Goal: Task Accomplishment & Management: Use online tool/utility

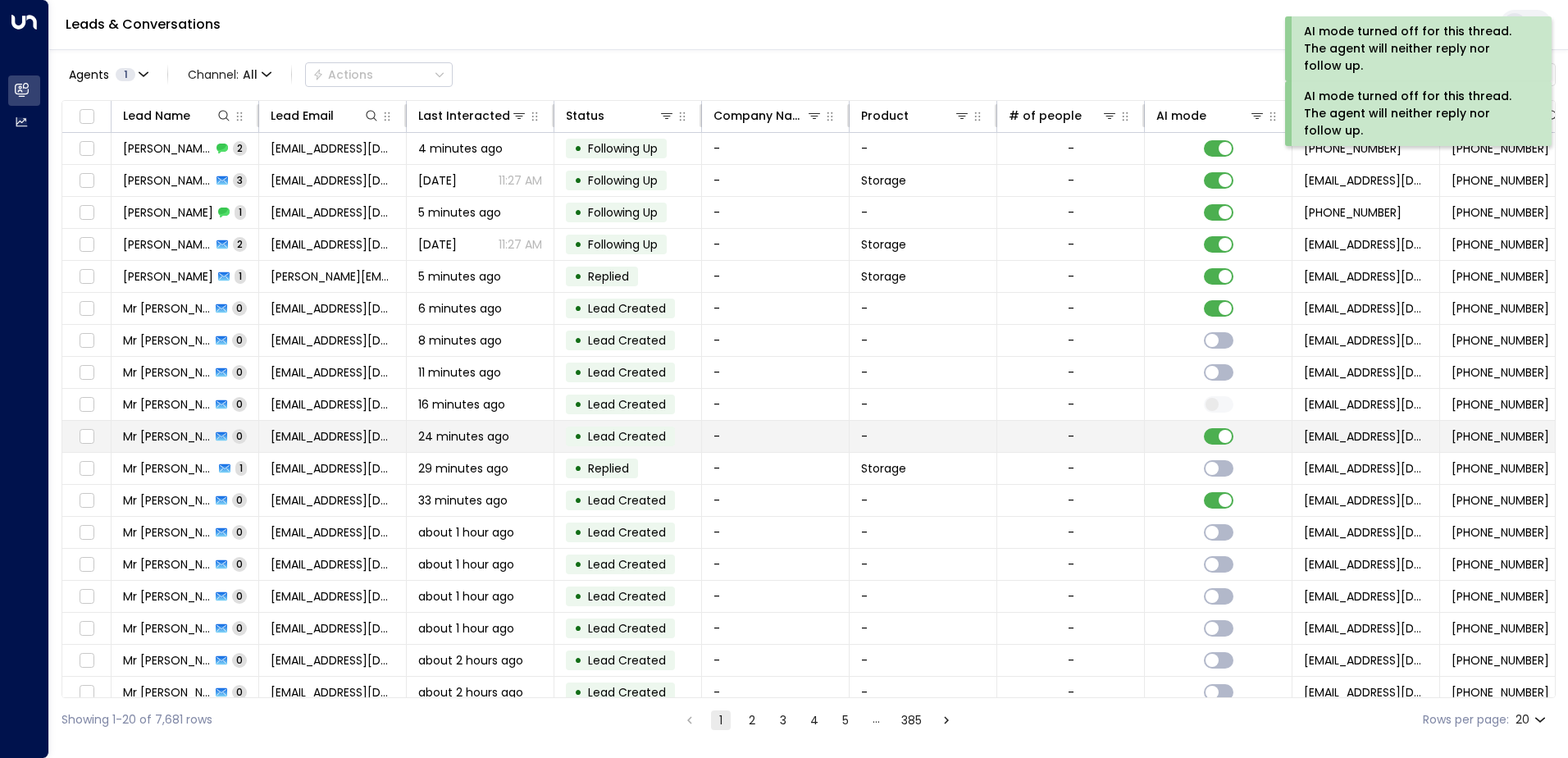
click at [1218, 446] on td at bounding box center [1219, 437] width 148 height 31
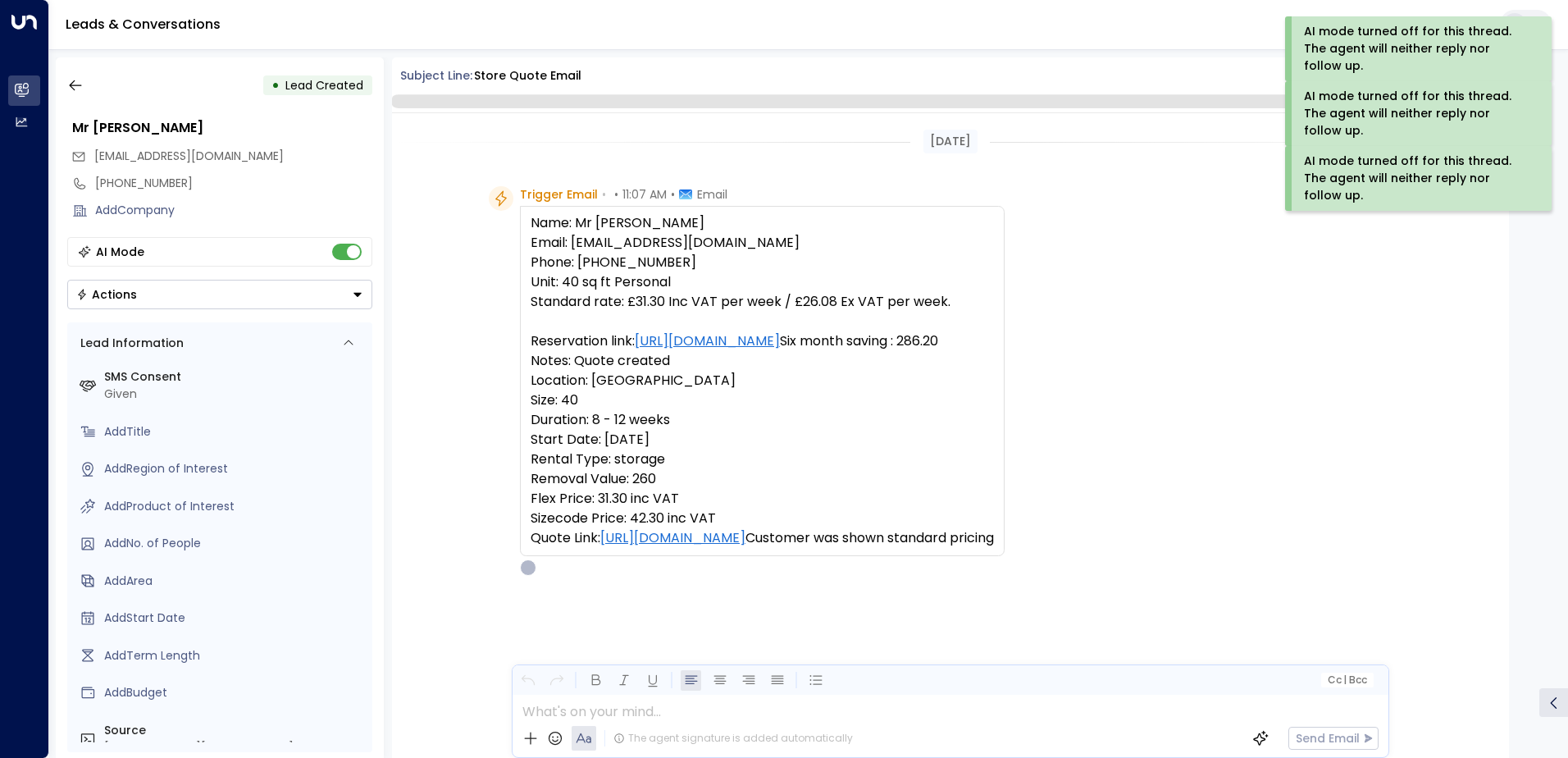
scroll to position [81, 0]
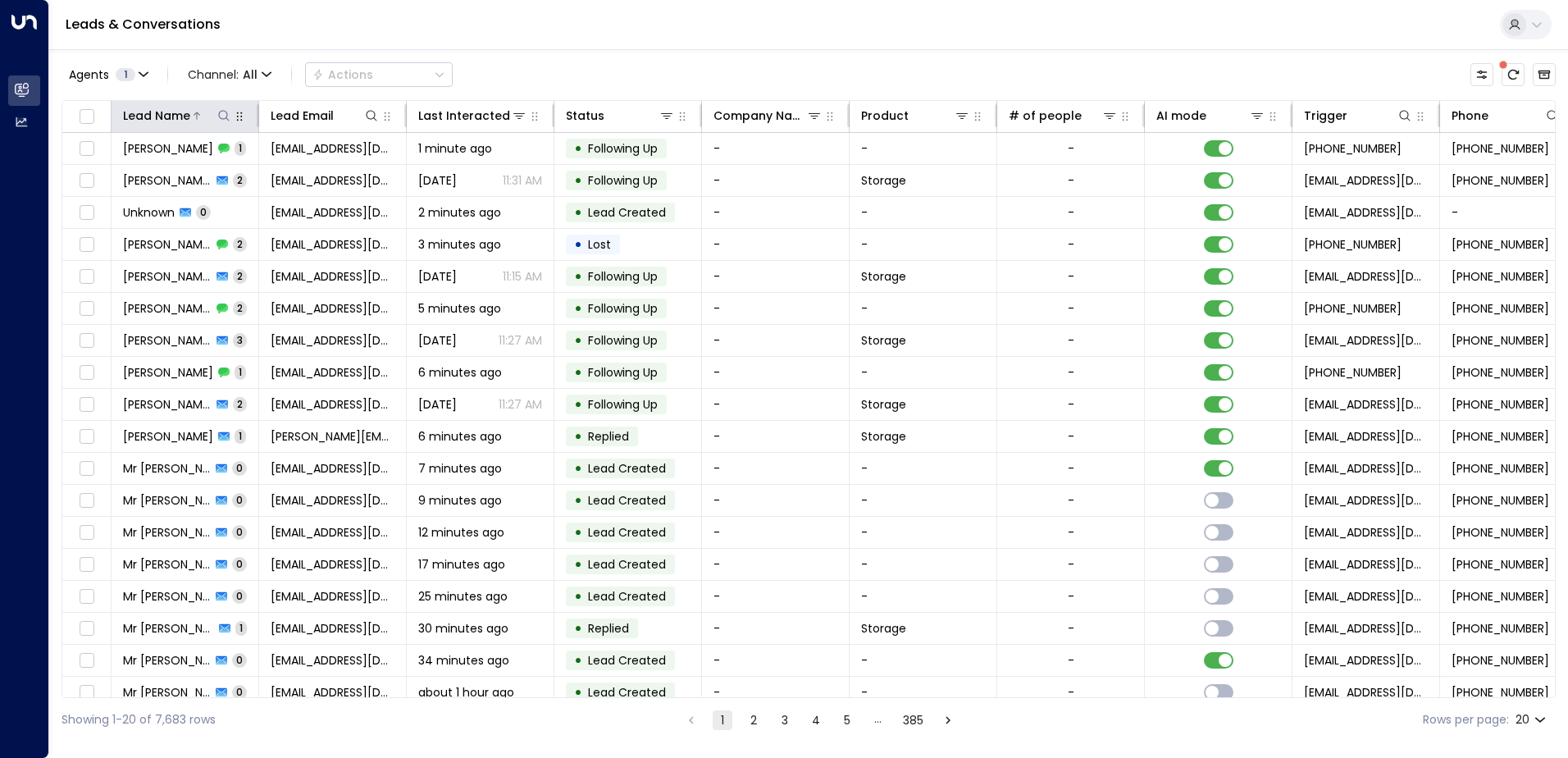
click at [221, 119] on icon at bounding box center [223, 115] width 13 height 13
type input "*****"
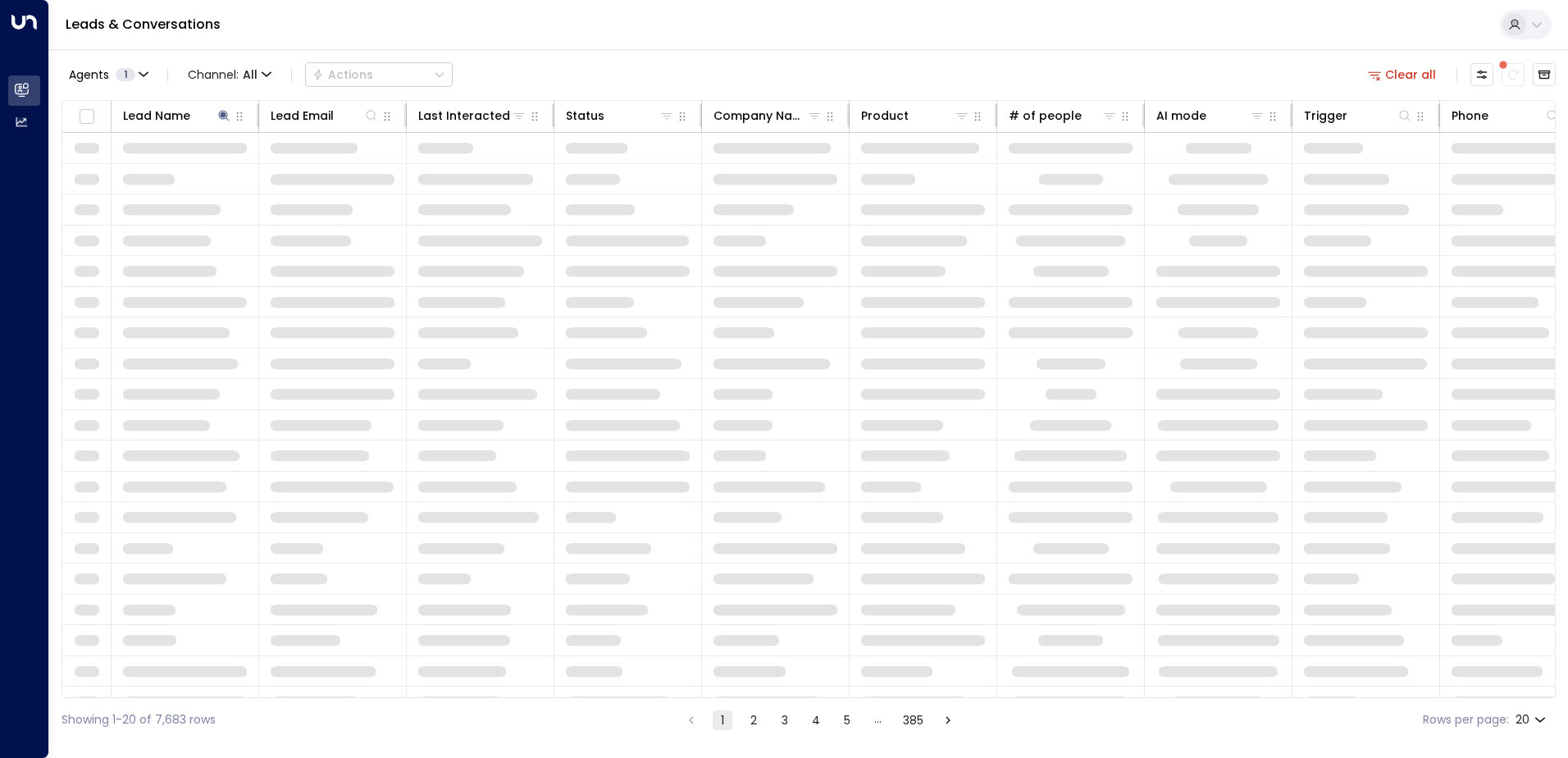
click at [504, 51] on div "Agents 1 Channel: All Actions Clear all Lead Name Lead Email Last Interacted St…" at bounding box center [808, 395] width 1494 height 693
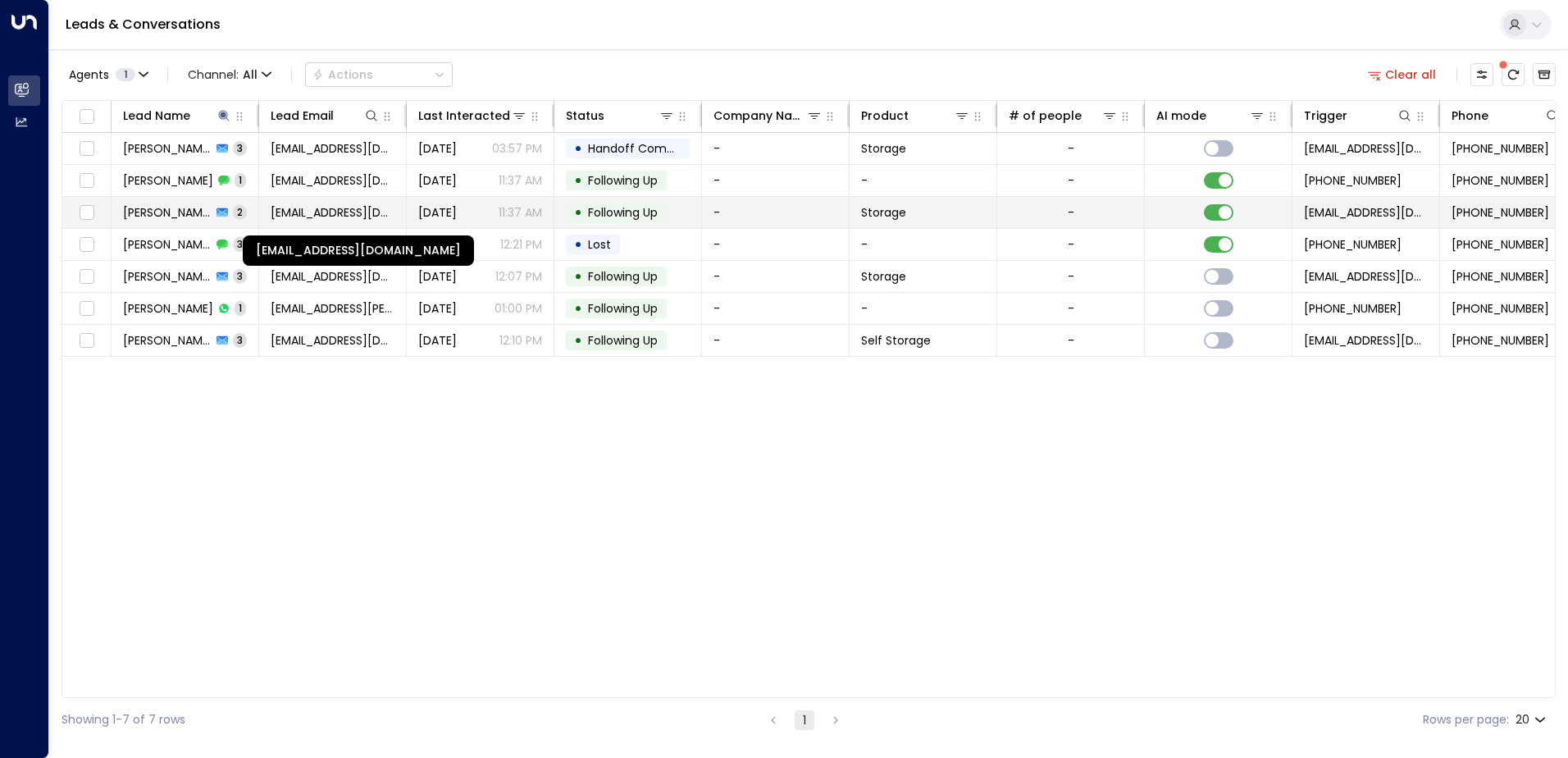
click at [322, 213] on span "[EMAIL_ADDRESS][DOMAIN_NAME]" at bounding box center [333, 212] width 124 height 16
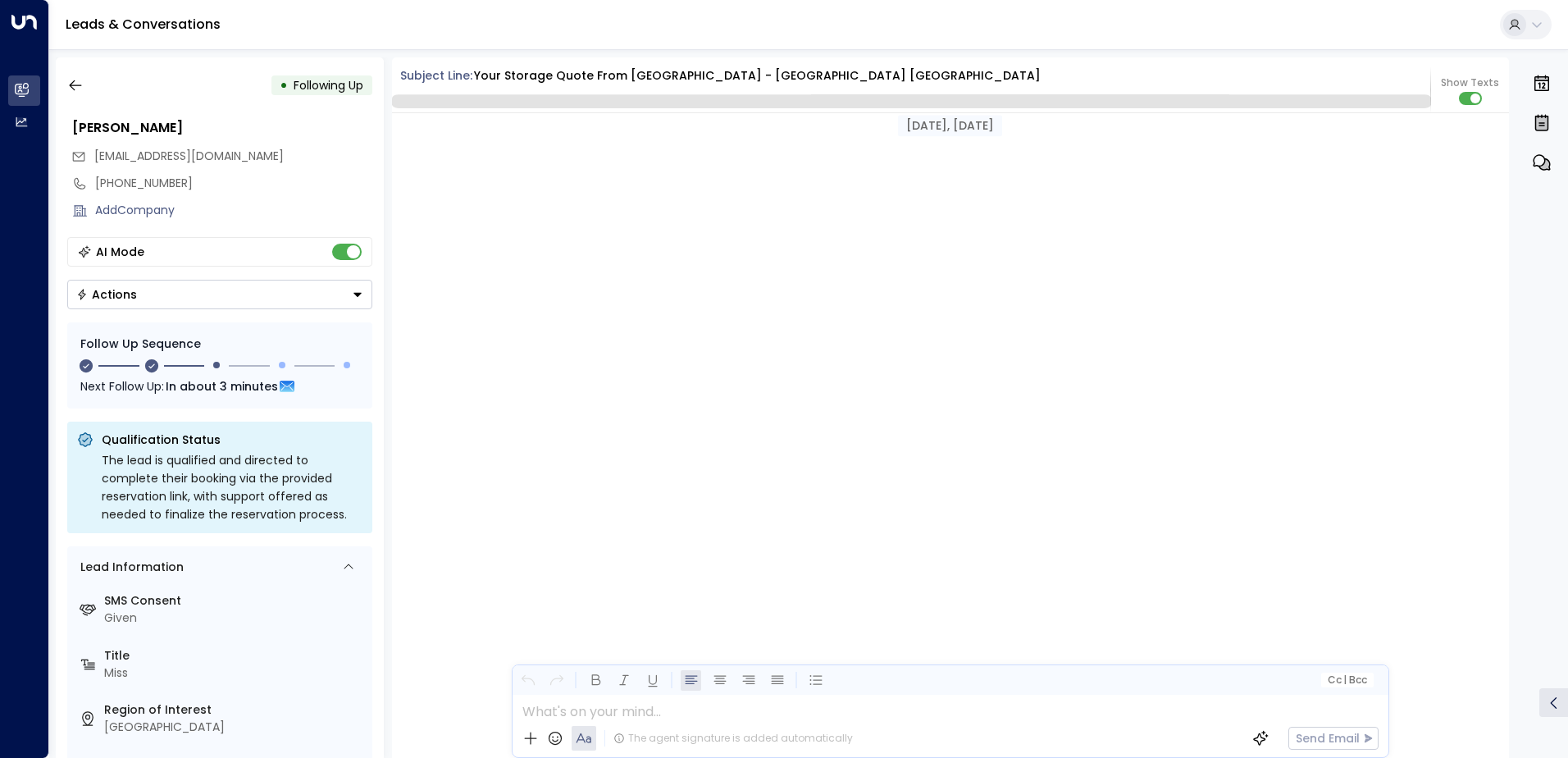
scroll to position [1603, 0]
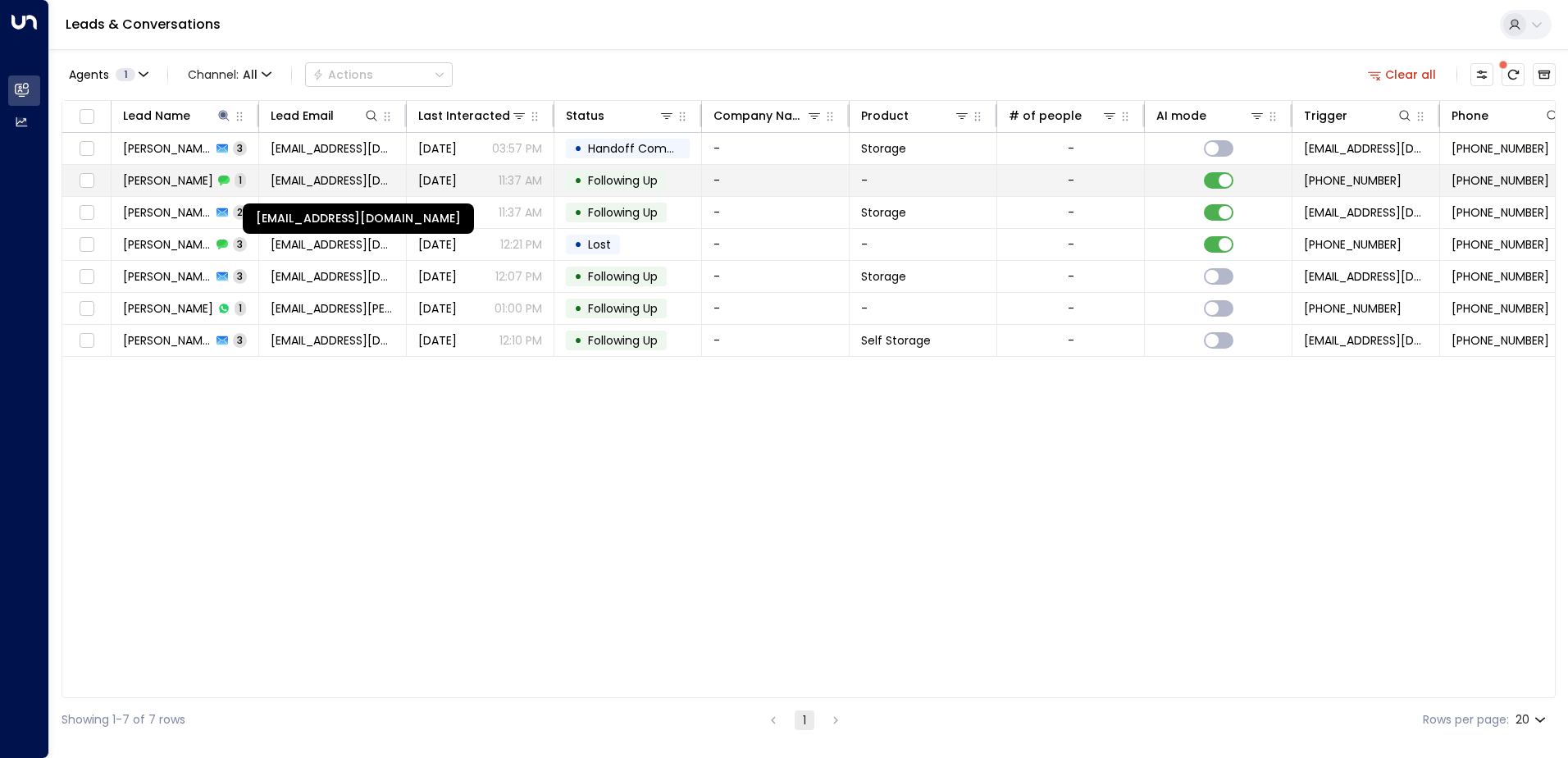
click at [320, 176] on span "[EMAIL_ADDRESS][DOMAIN_NAME]" at bounding box center [333, 180] width 124 height 16
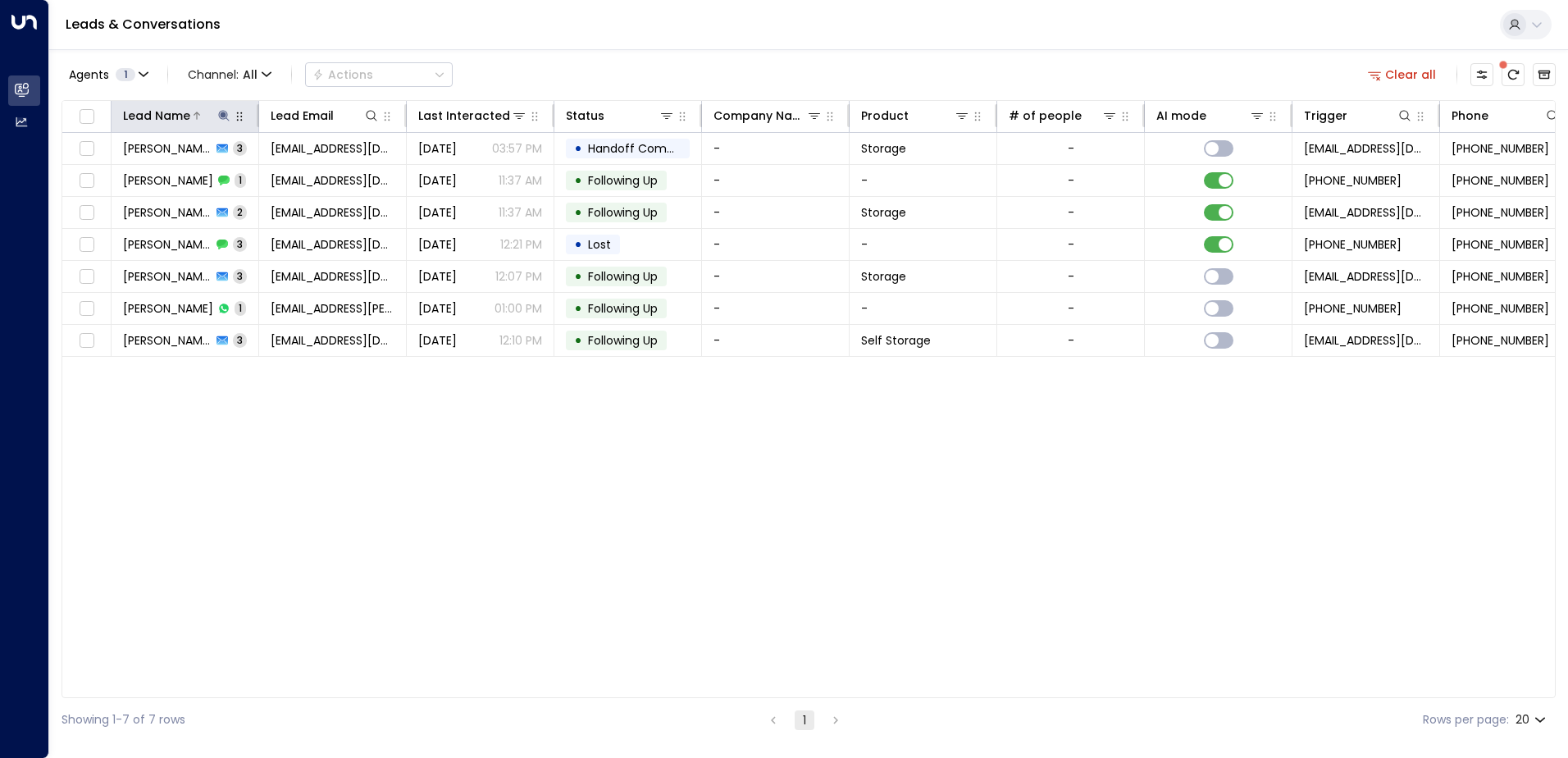
click at [215, 117] on div at bounding box center [210, 115] width 42 height 16
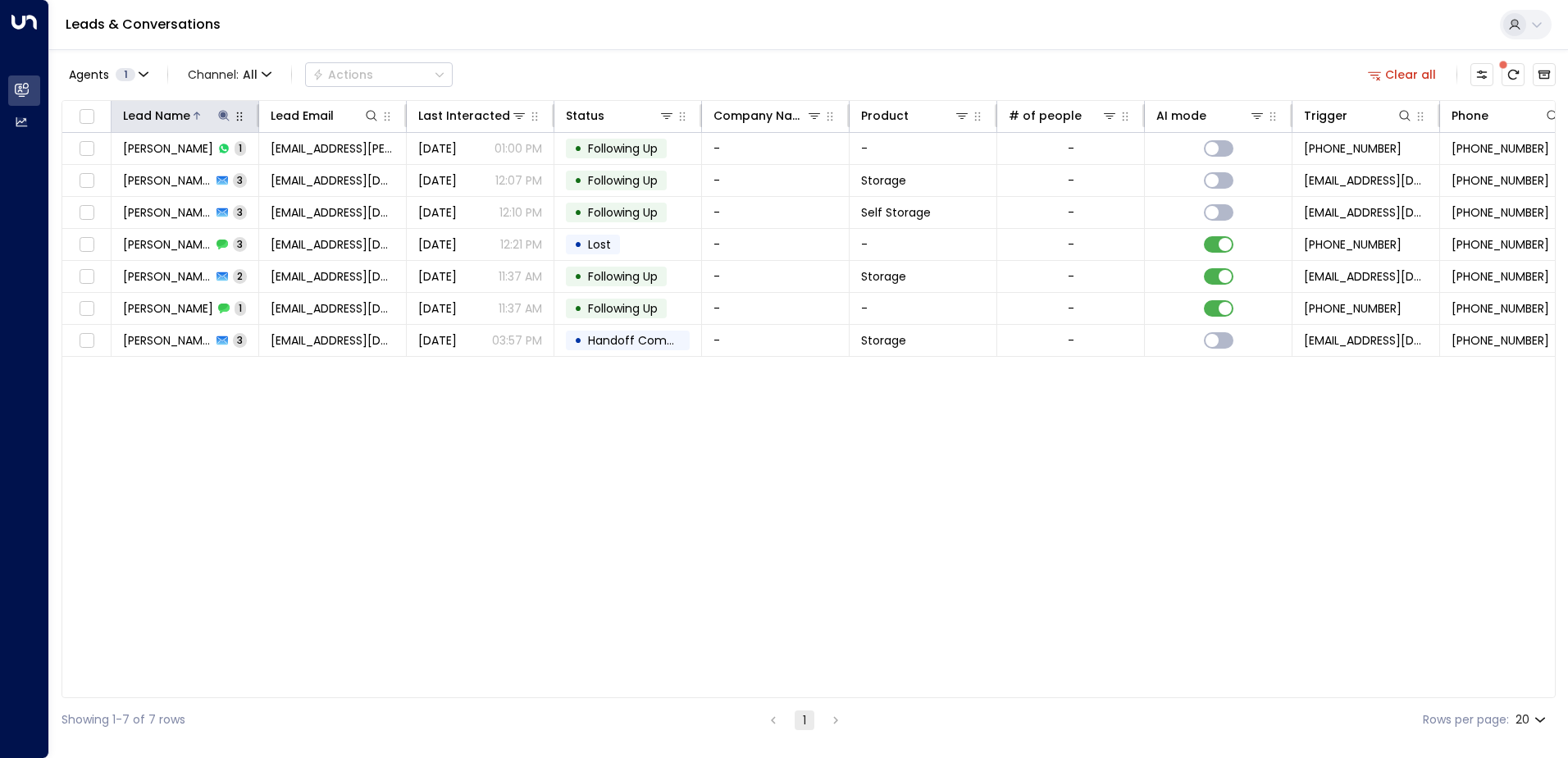
click at [223, 117] on icon at bounding box center [223, 115] width 10 height 10
click at [236, 171] on input "*****" at bounding box center [213, 174] width 205 height 30
type input "*******"
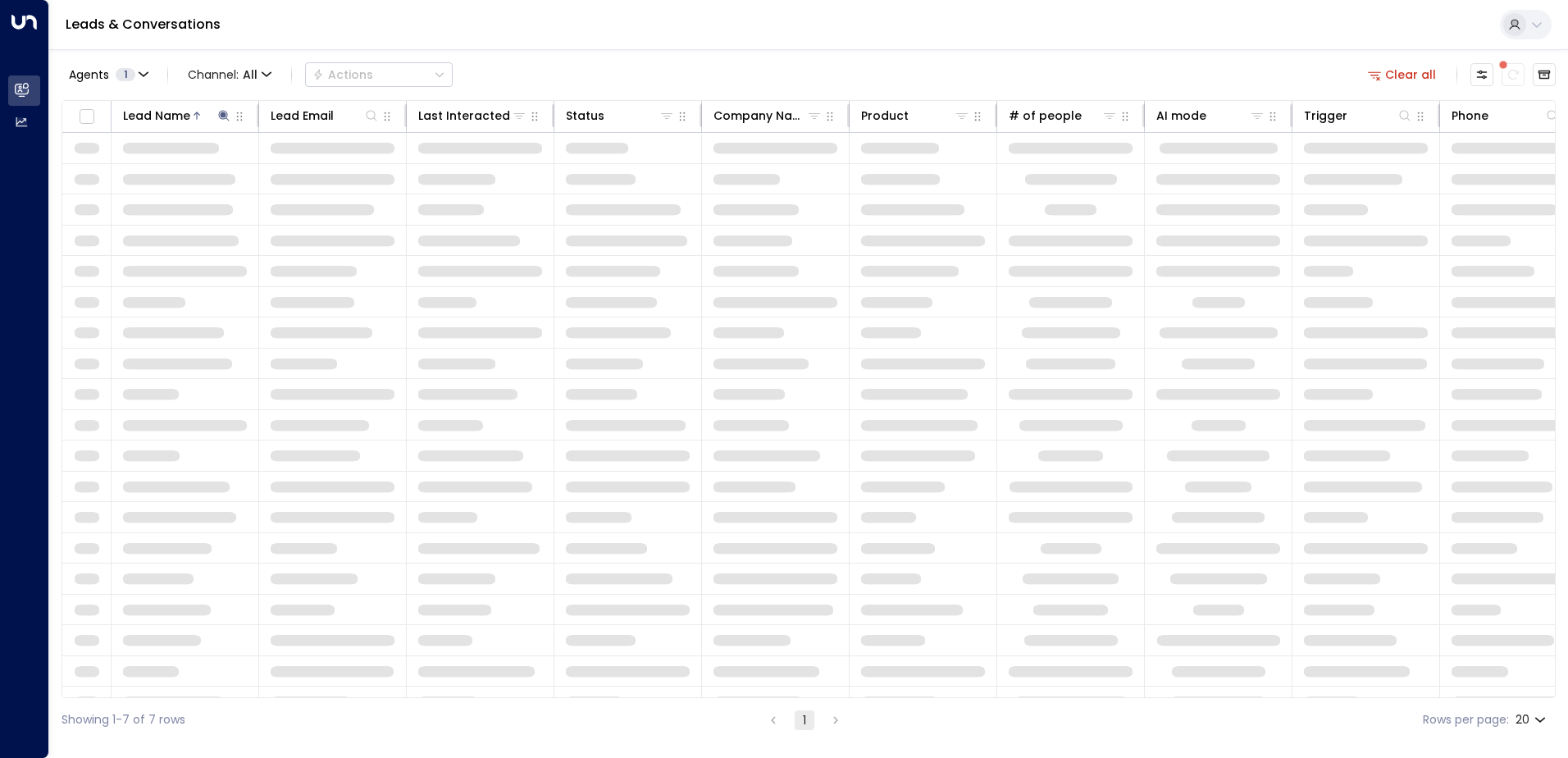
click at [513, 46] on div "Leads & Conversations" at bounding box center [808, 25] width 1519 height 50
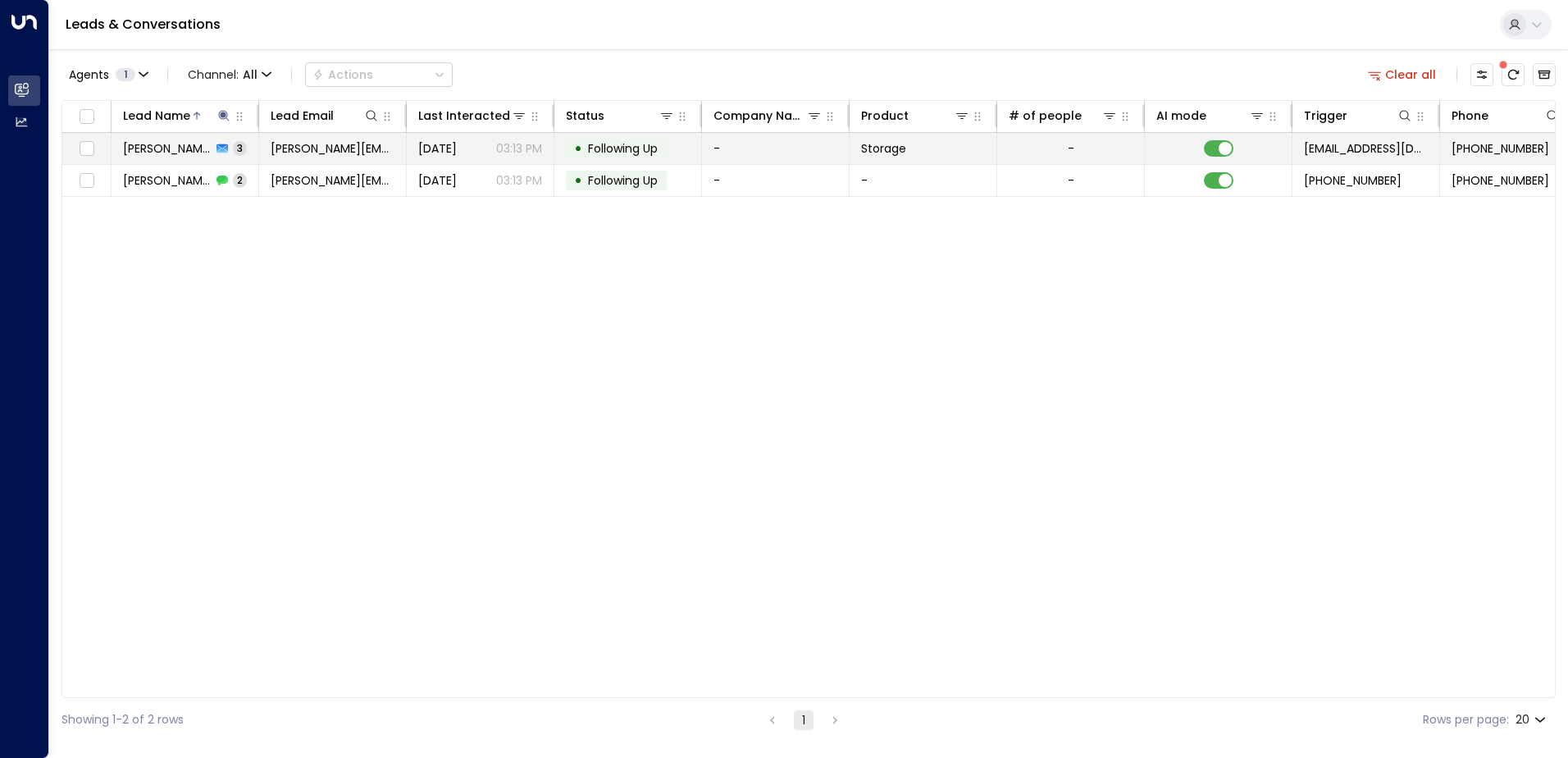
click at [336, 156] on span "[PERSON_NAME][EMAIL_ADDRESS][DOMAIN_NAME]" at bounding box center [333, 148] width 124 height 16
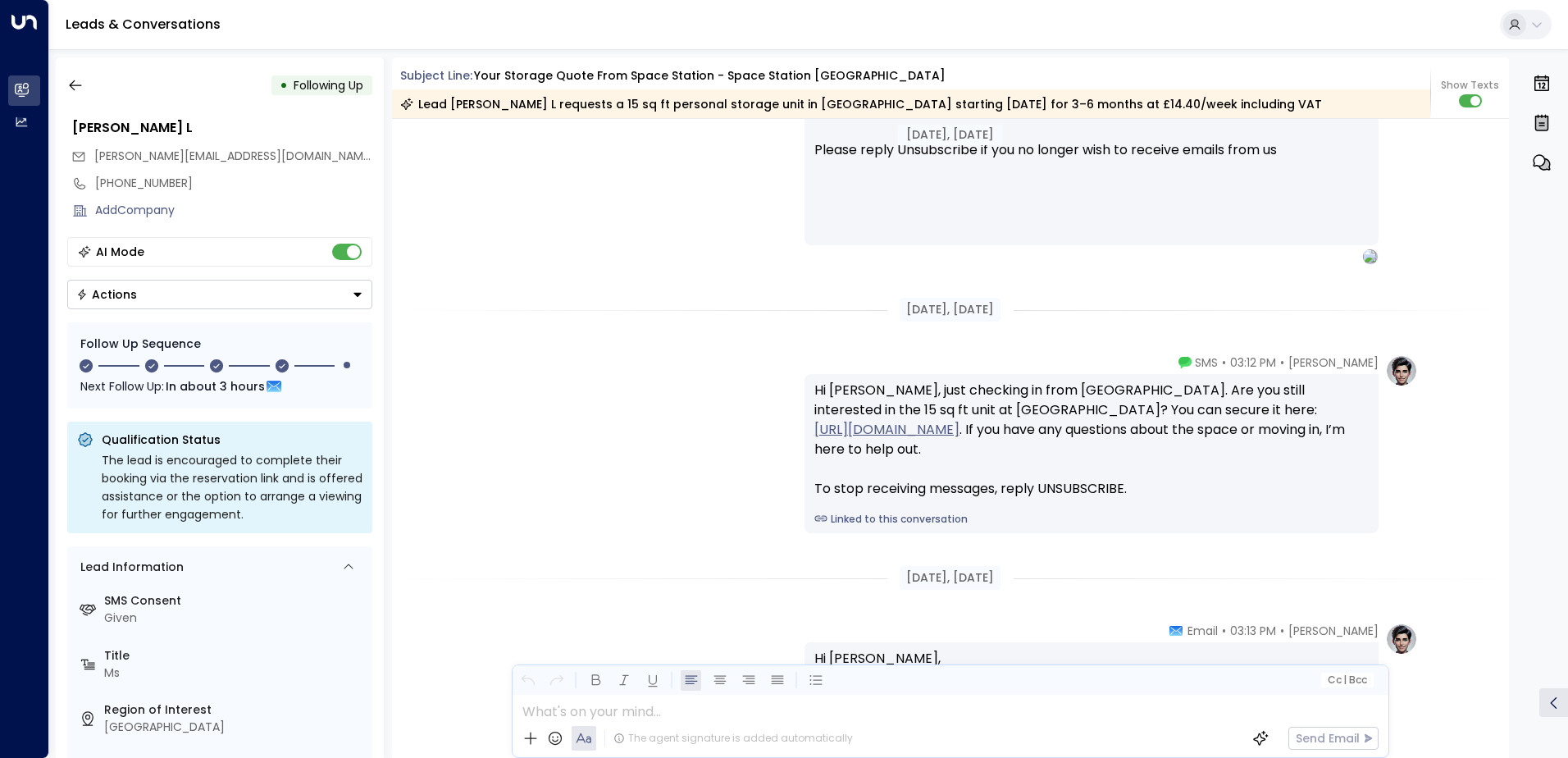
scroll to position [1462, 0]
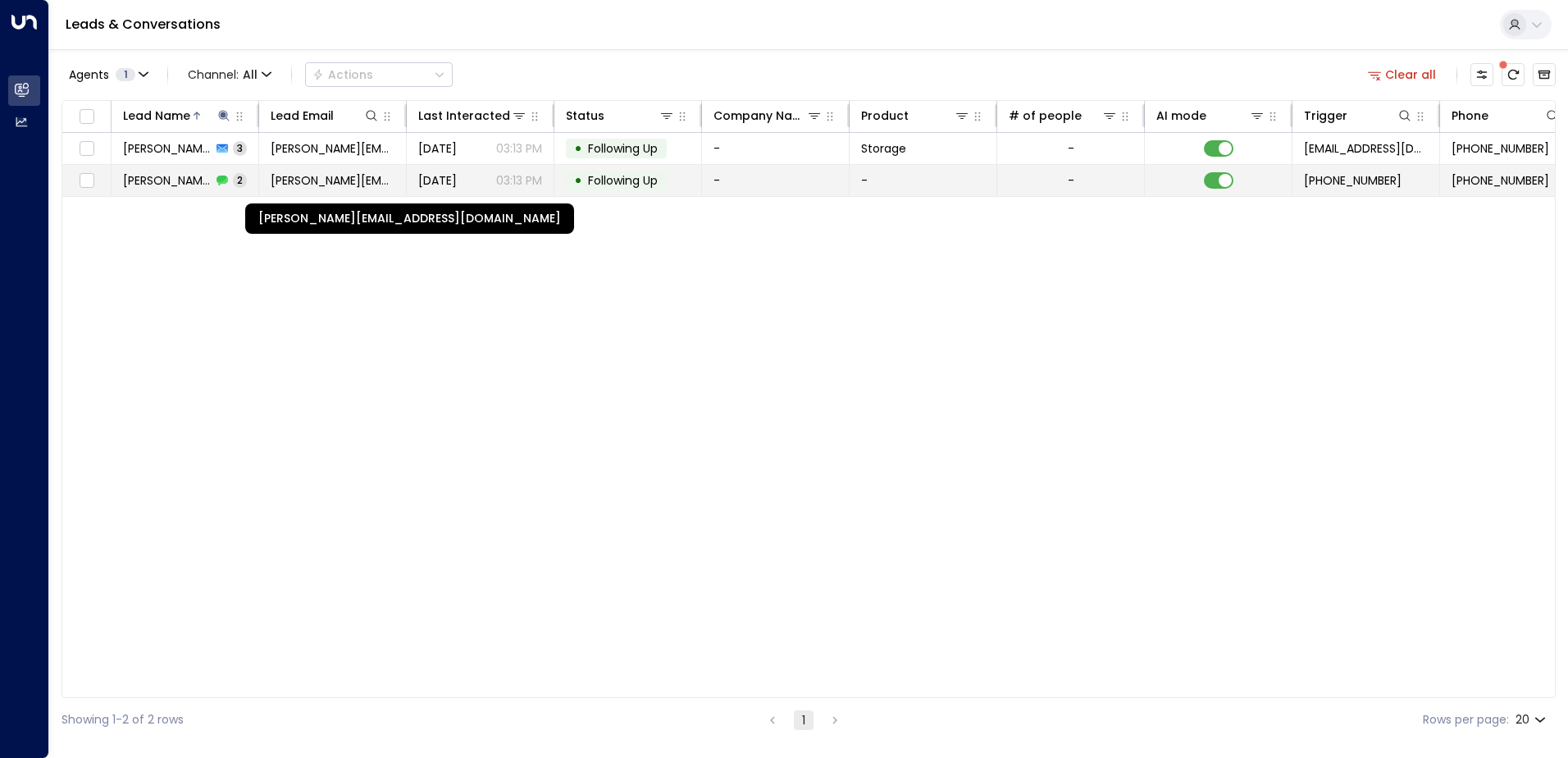
click at [296, 181] on span "[PERSON_NAME][EMAIL_ADDRESS][DOMAIN_NAME]" at bounding box center [333, 180] width 124 height 16
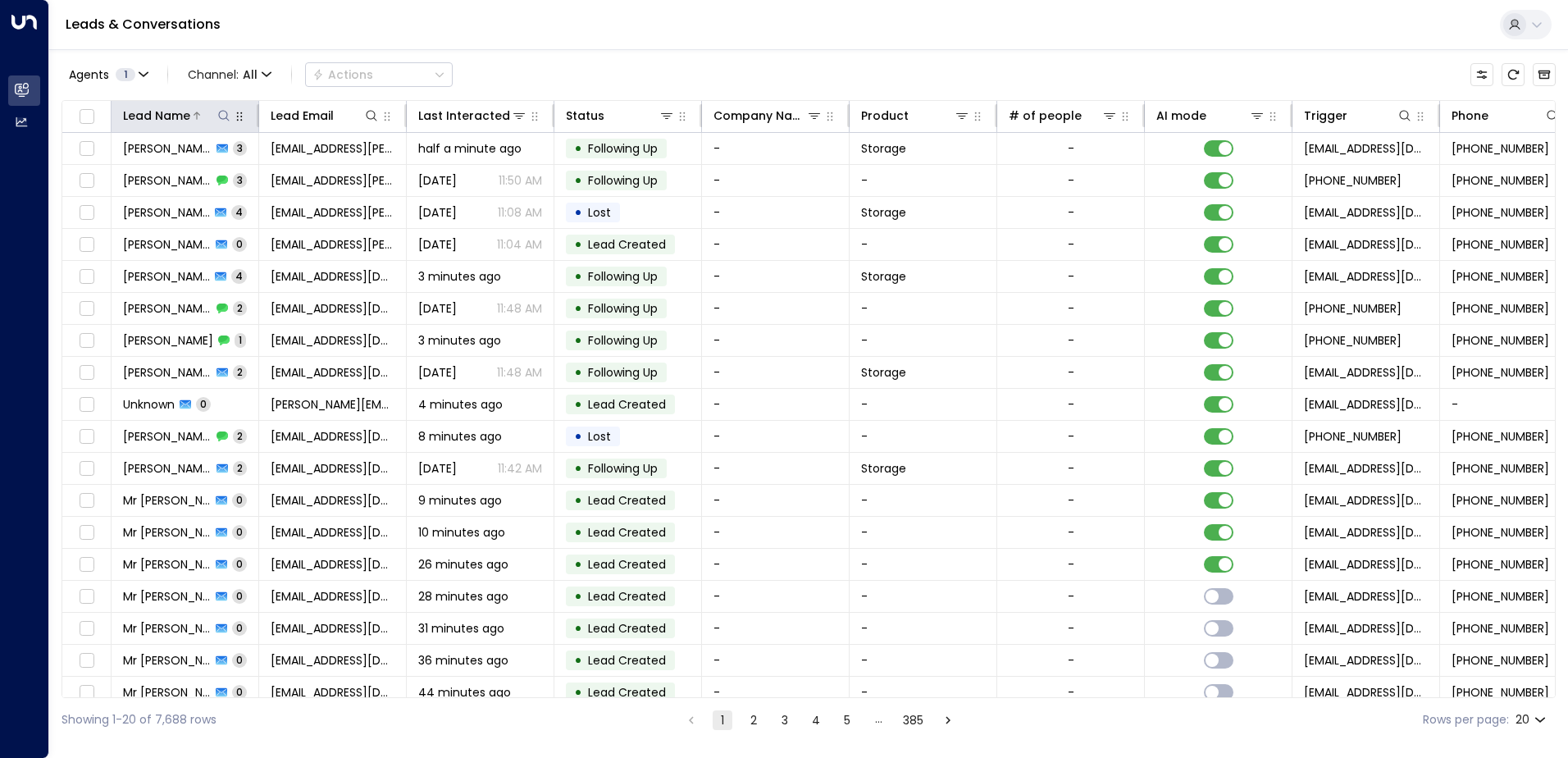
click at [222, 117] on icon at bounding box center [223, 115] width 13 height 13
type input "*******"
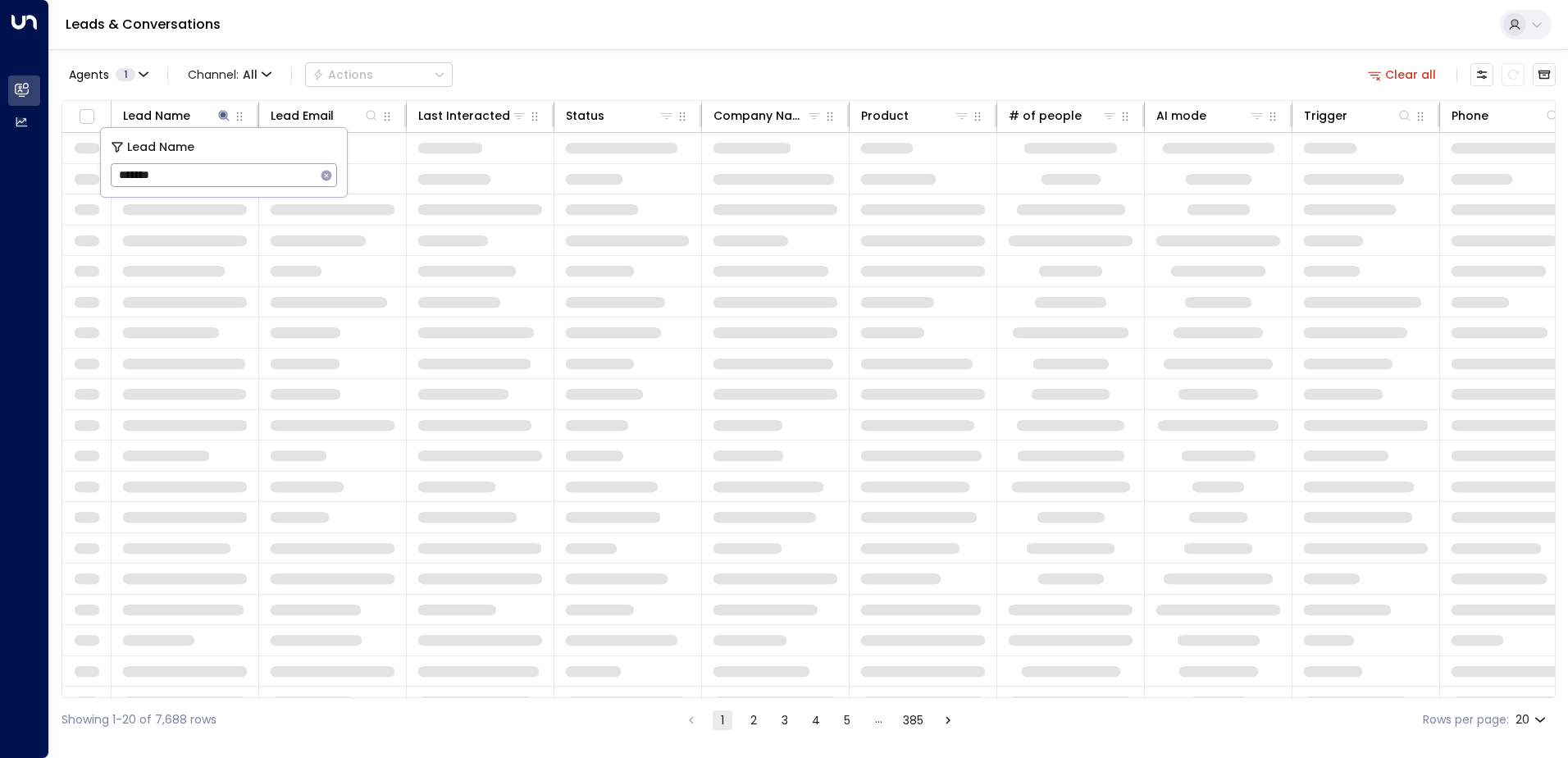
click at [515, 53] on div "Agents 1 Channel: All Actions Clear all Lead Name Lead Email Last Interacted St…" at bounding box center [808, 395] width 1494 height 693
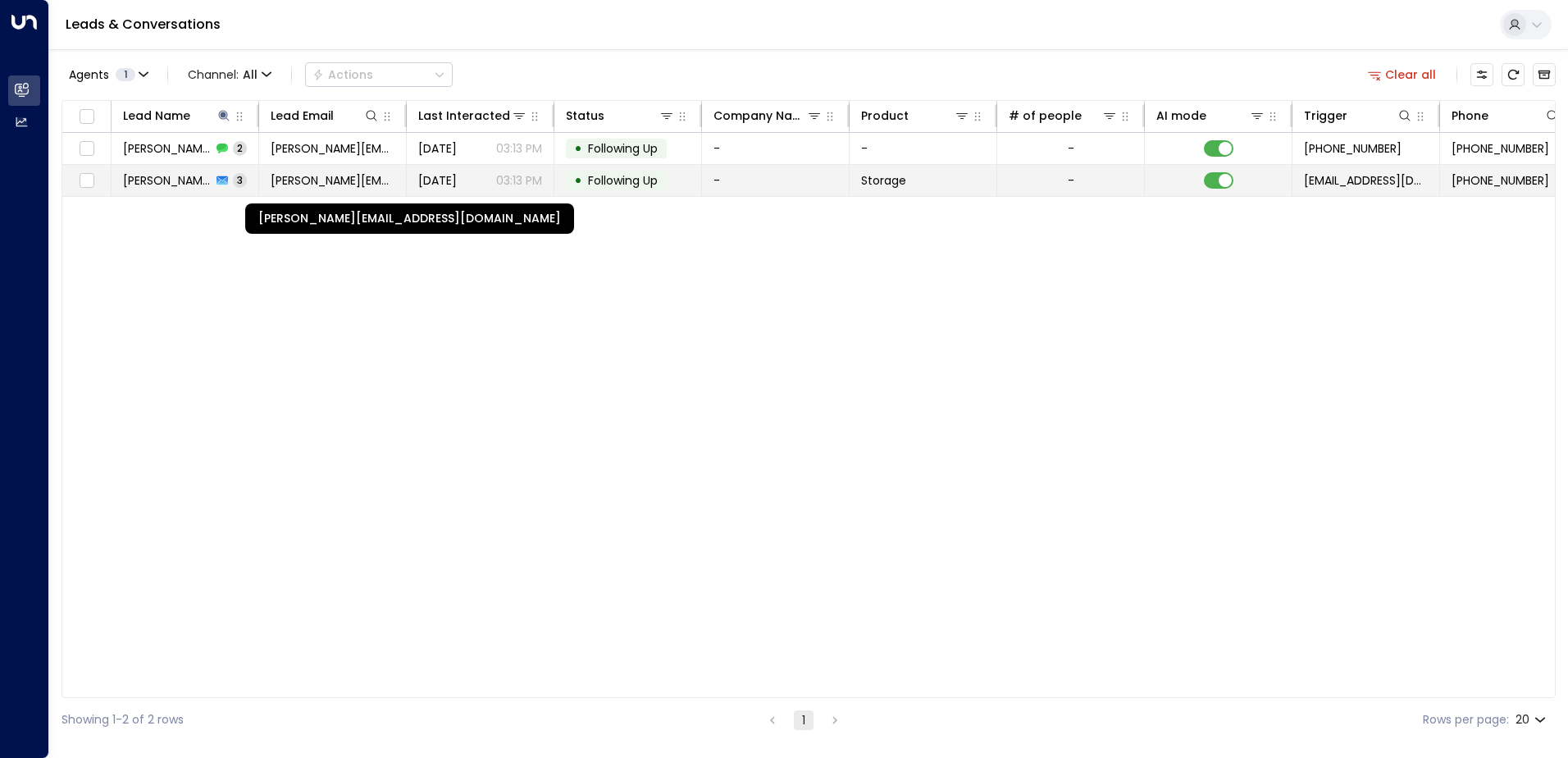
click at [274, 178] on span "[PERSON_NAME][EMAIL_ADDRESS][DOMAIN_NAME]" at bounding box center [333, 180] width 124 height 16
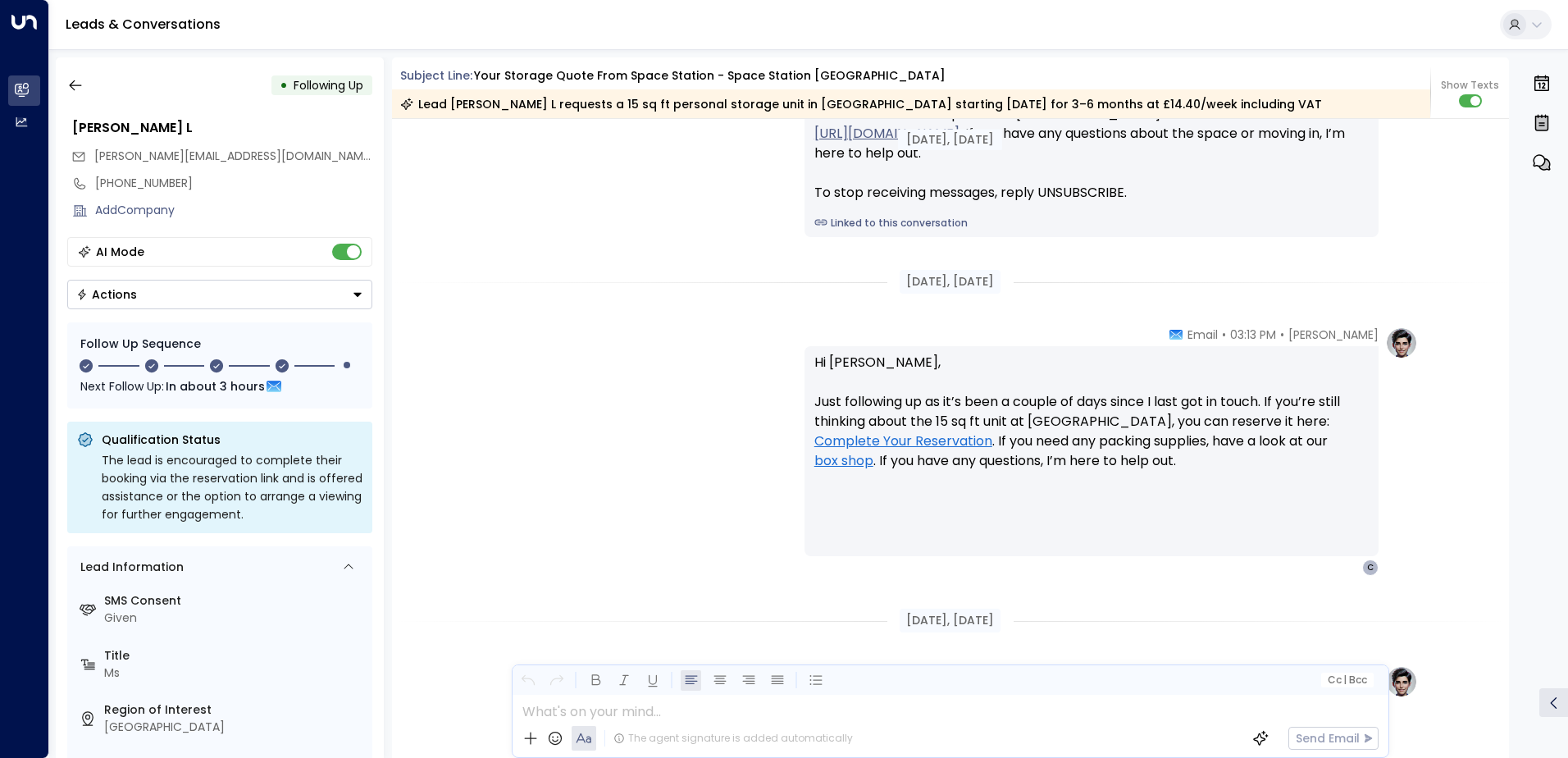
scroll to position [1544, 0]
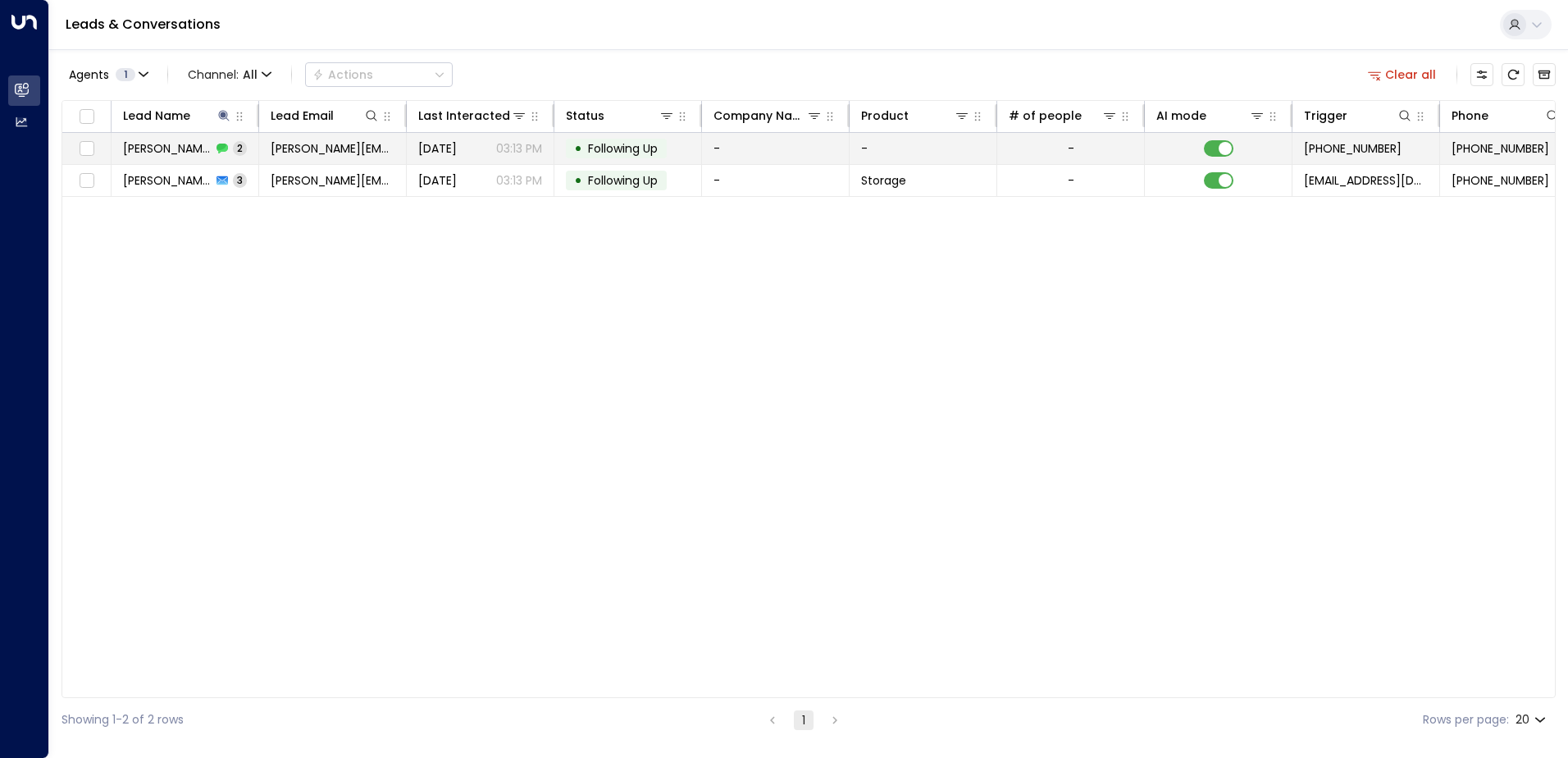
click at [266, 148] on td "[PERSON_NAME][EMAIL_ADDRESS][DOMAIN_NAME]" at bounding box center [333, 149] width 148 height 31
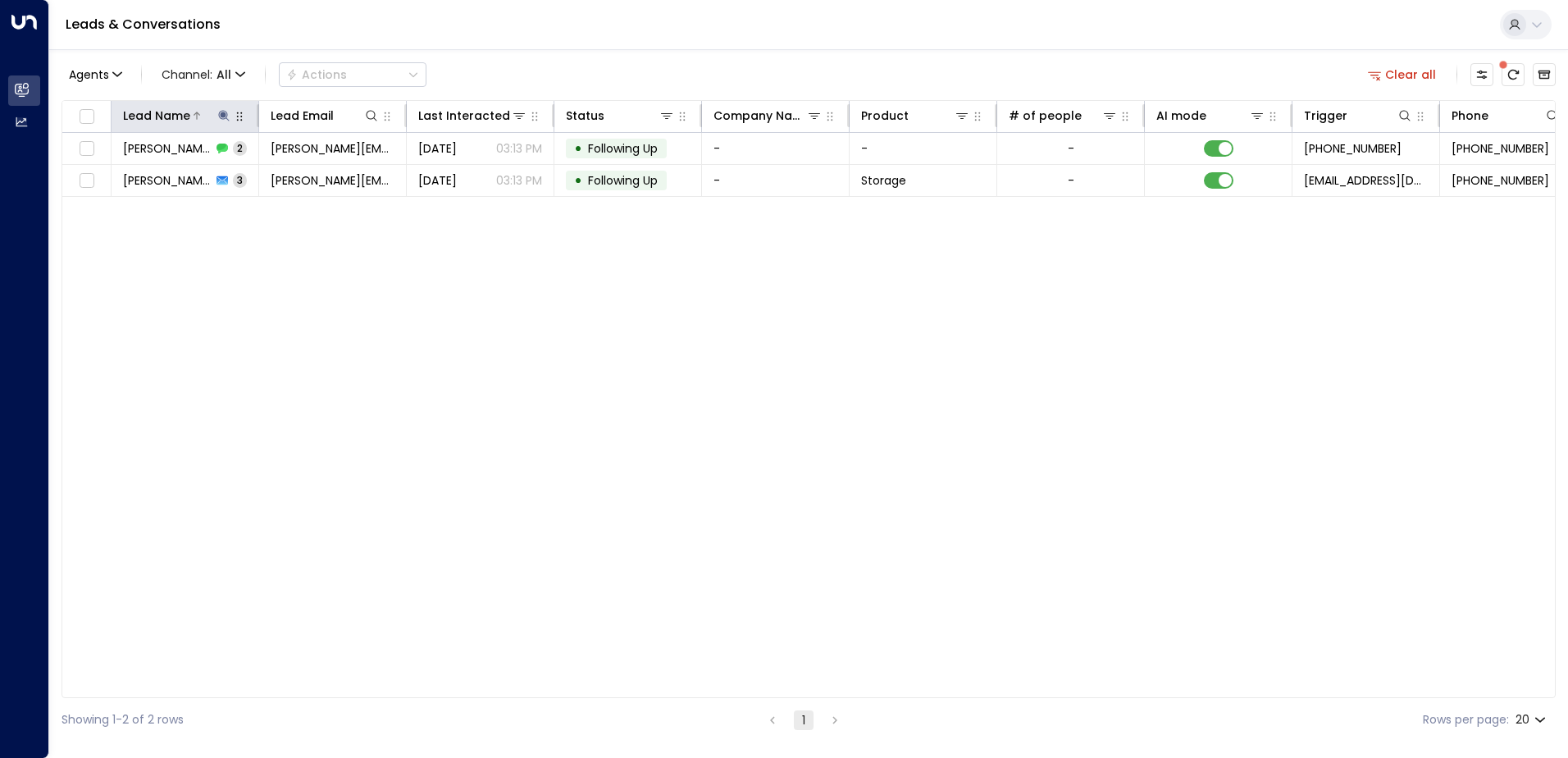
click at [223, 119] on icon at bounding box center [223, 115] width 10 height 10
click at [258, 174] on input "*******" at bounding box center [213, 174] width 205 height 30
type input "******"
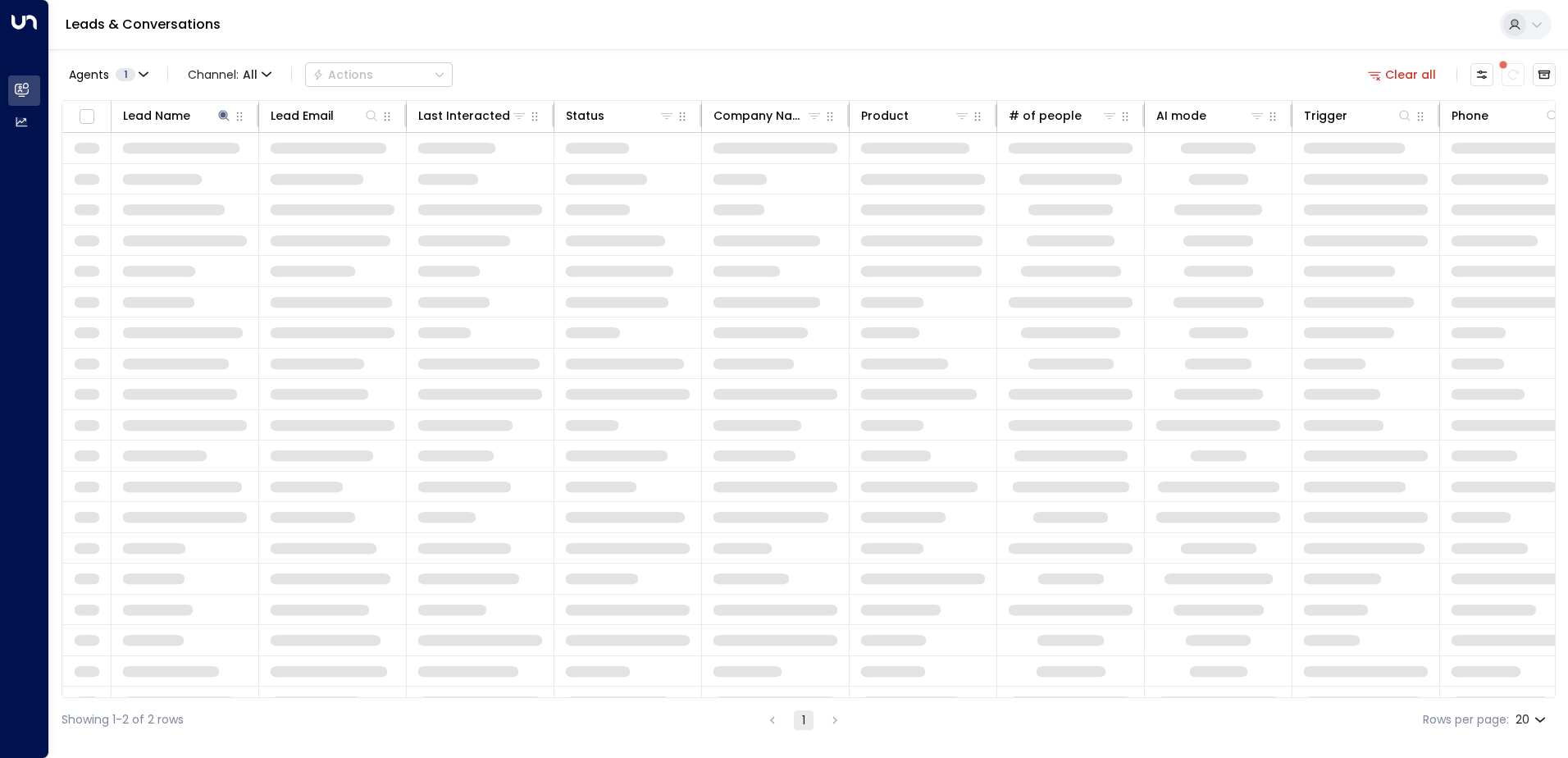
click at [496, 69] on div "Agents 1 Channel: All Actions Clear all" at bounding box center [808, 75] width 1494 height 34
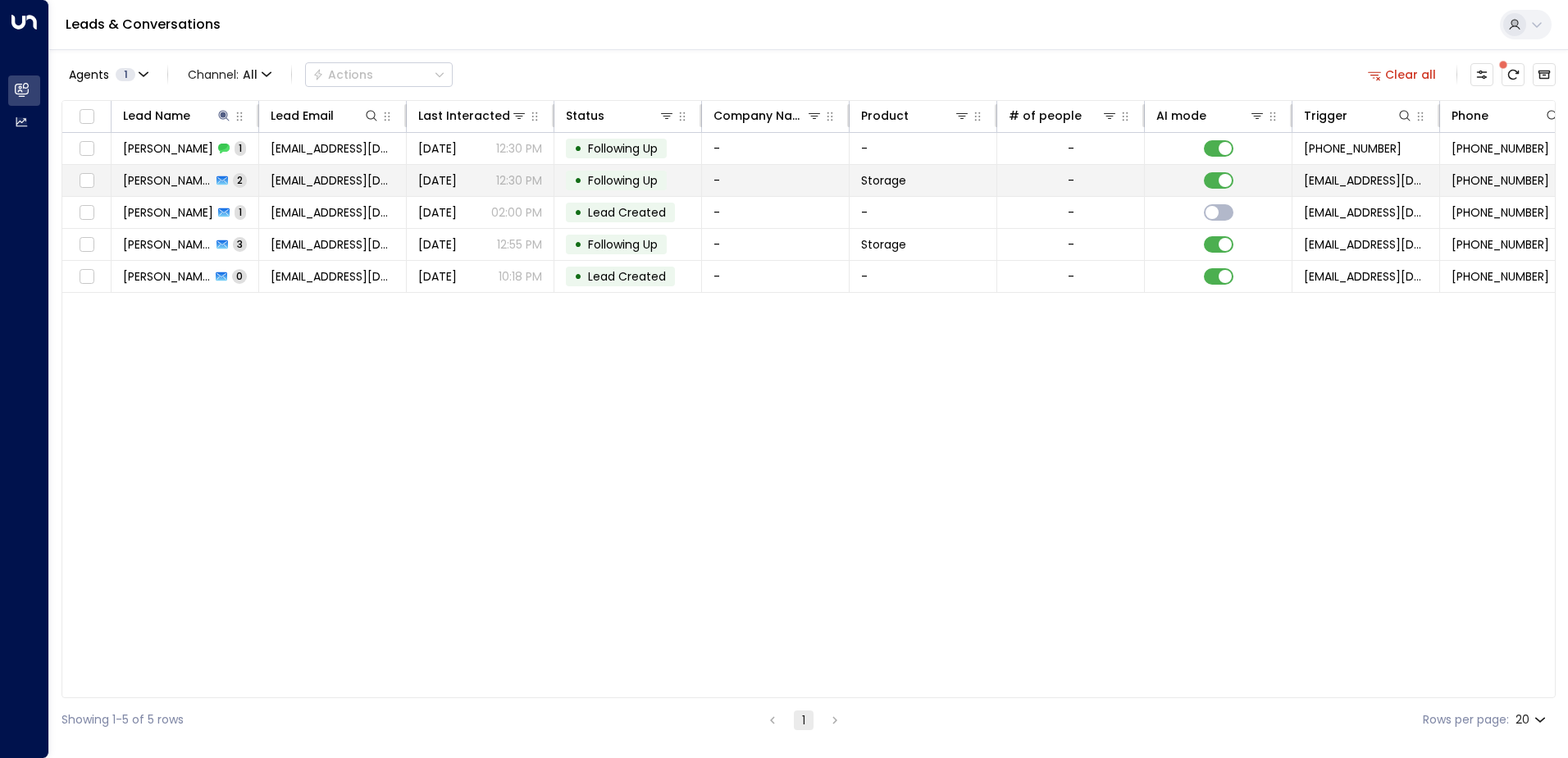
click at [290, 168] on td "Simrun.d@gmail.com" at bounding box center [333, 180] width 148 height 31
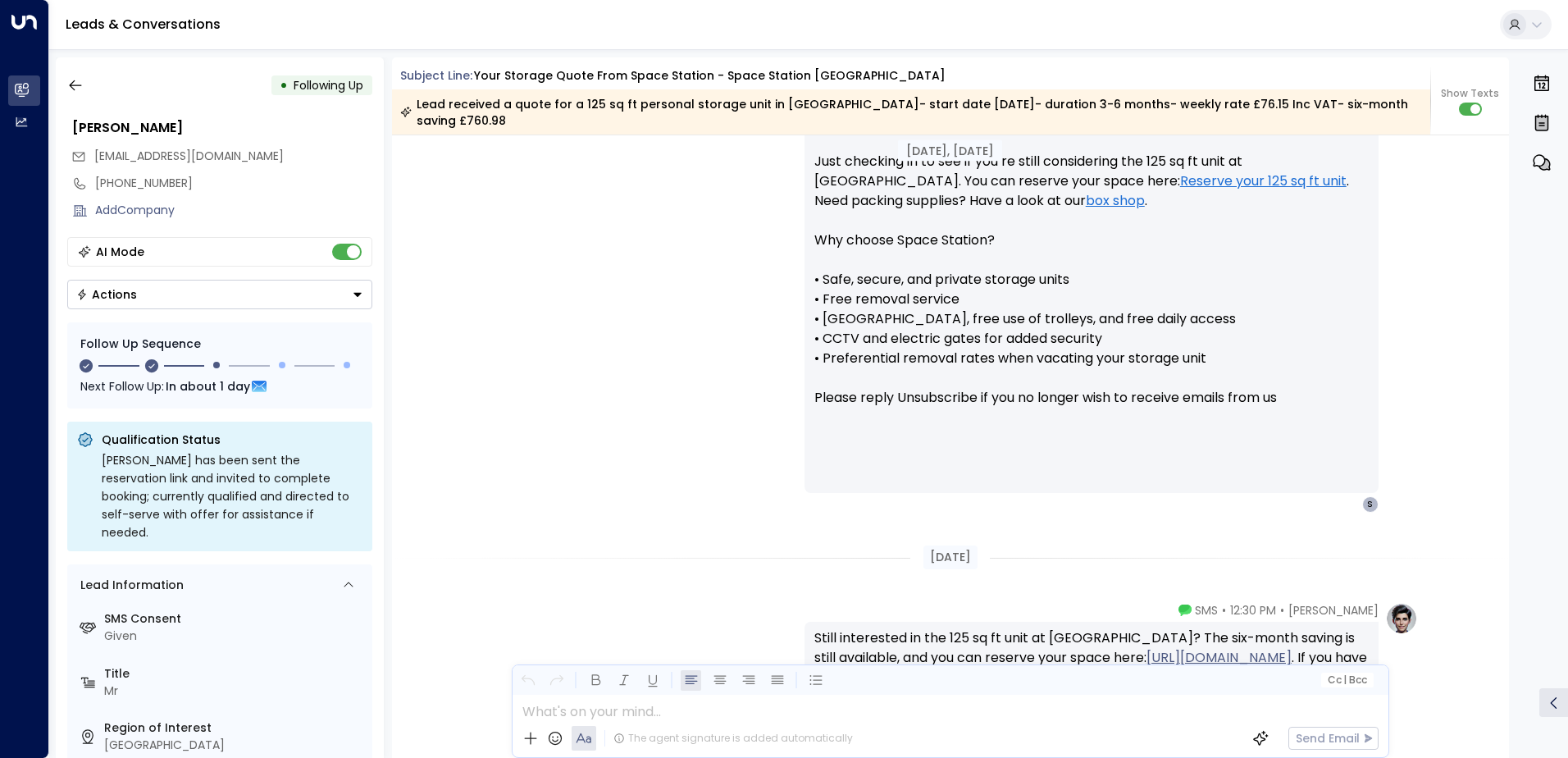
scroll to position [2816, 0]
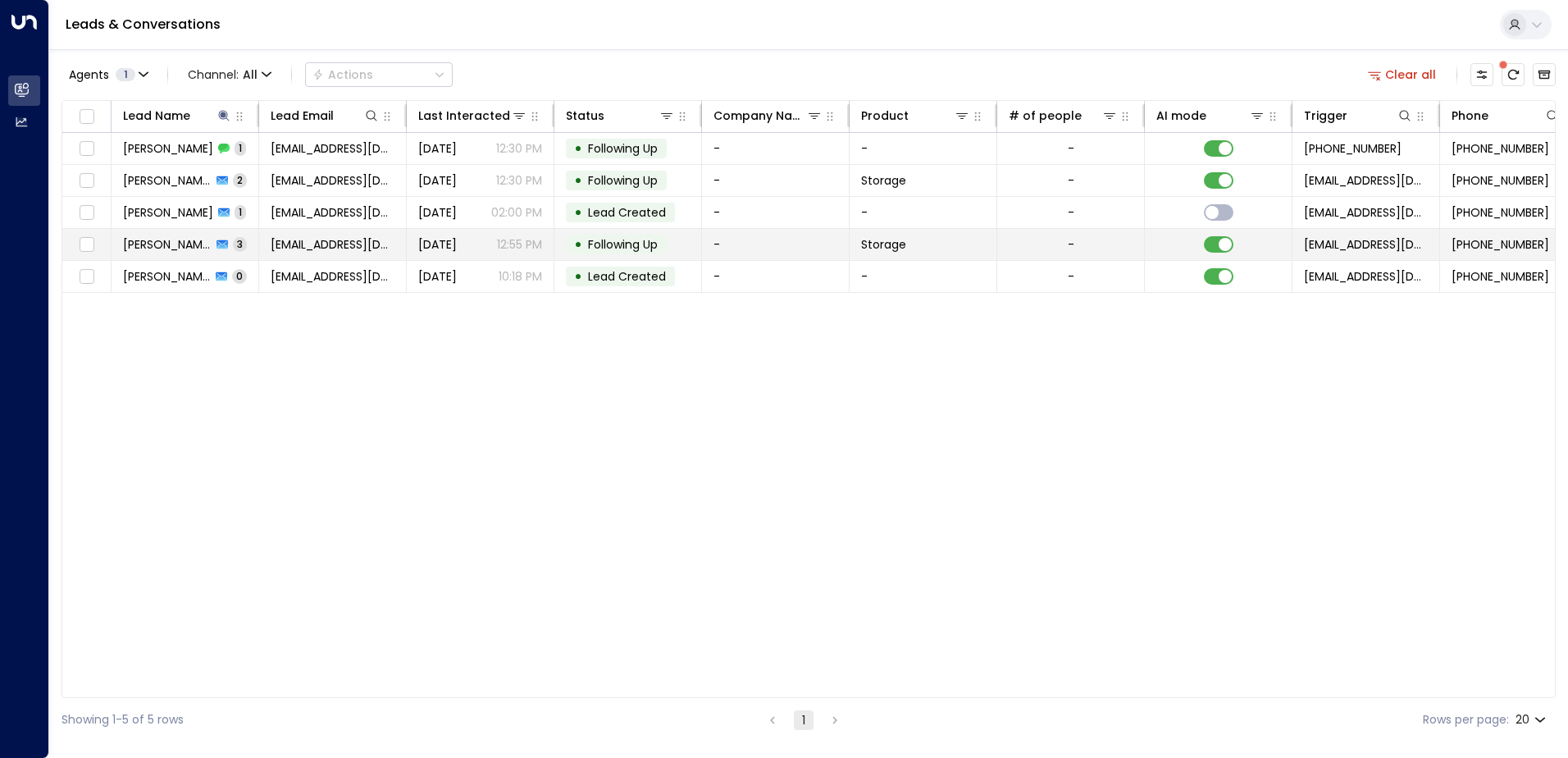
click at [351, 237] on span "Simrun.d@gmail.com" at bounding box center [333, 244] width 124 height 16
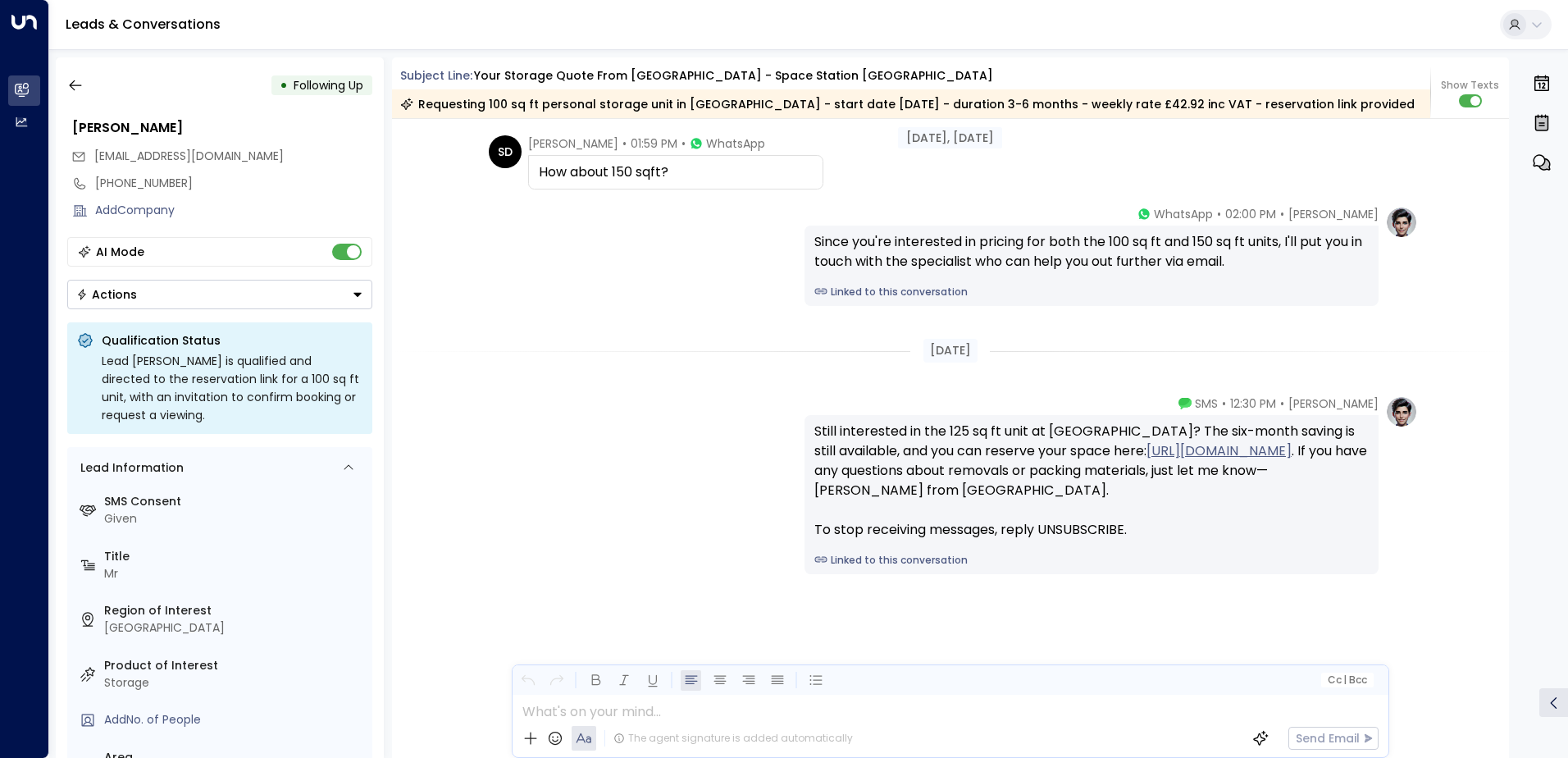
scroll to position [2024, 0]
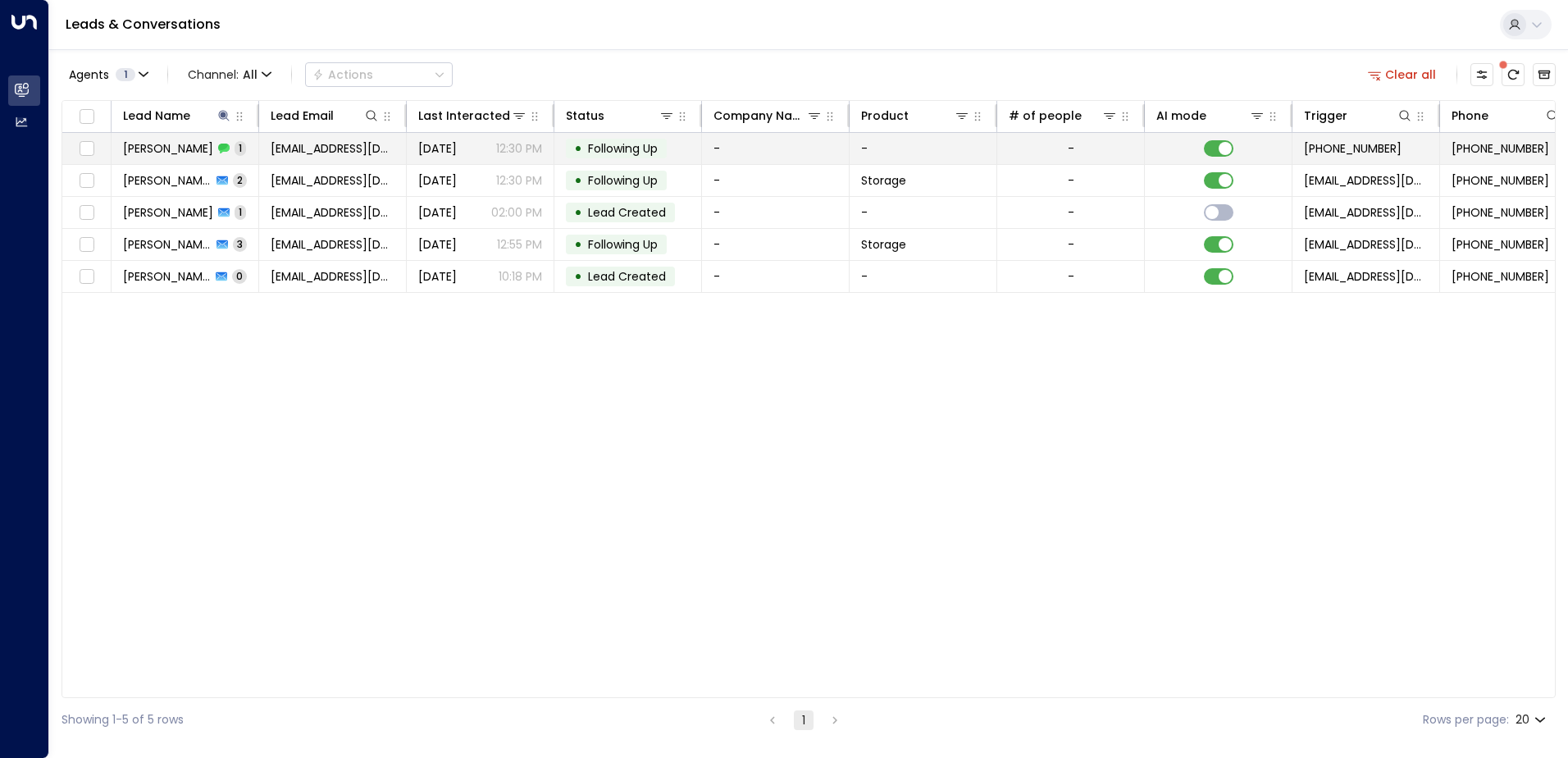
click at [295, 149] on span "Simrun.d@gmail.com" at bounding box center [333, 148] width 124 height 16
